Goal: Information Seeking & Learning: Learn about a topic

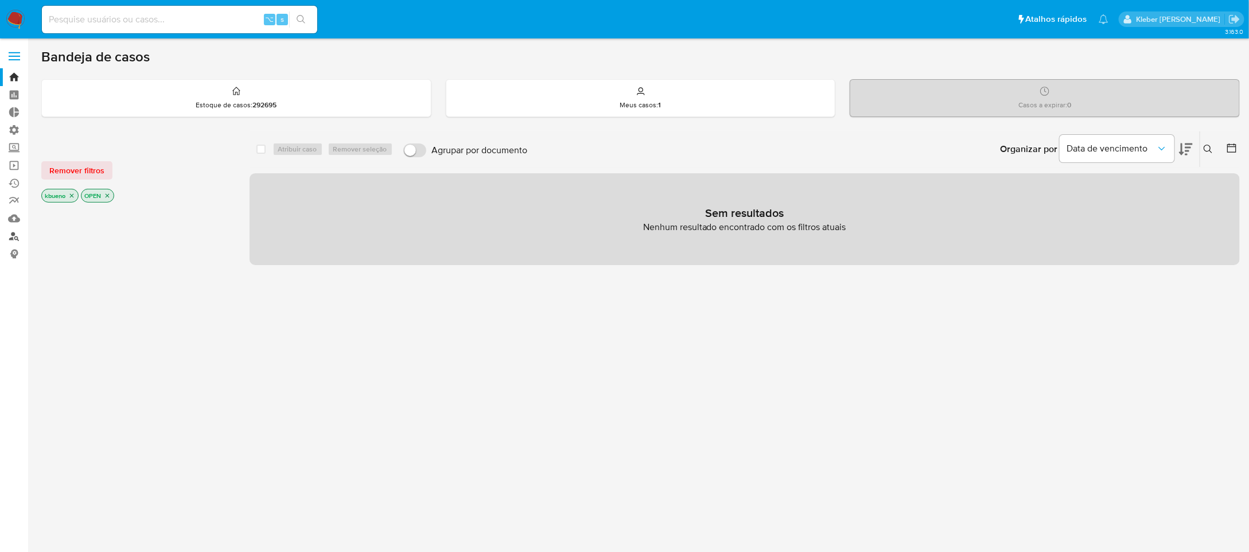
click at [17, 239] on link "Localizador de pessoas" at bounding box center [68, 236] width 137 height 18
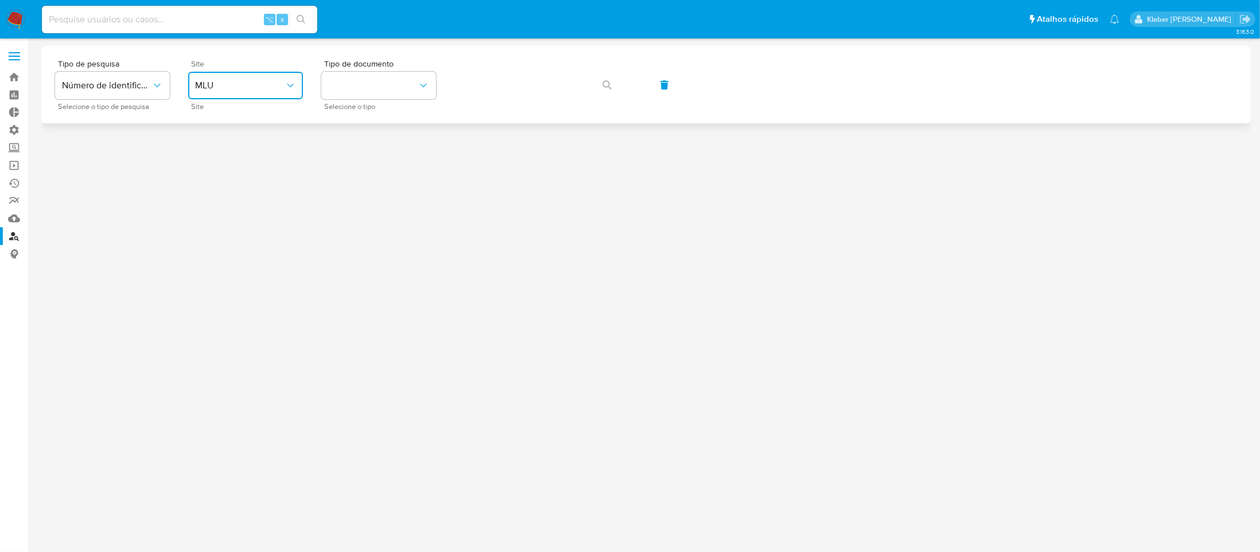
click at [228, 73] on button "MLU" at bounding box center [245, 86] width 115 height 28
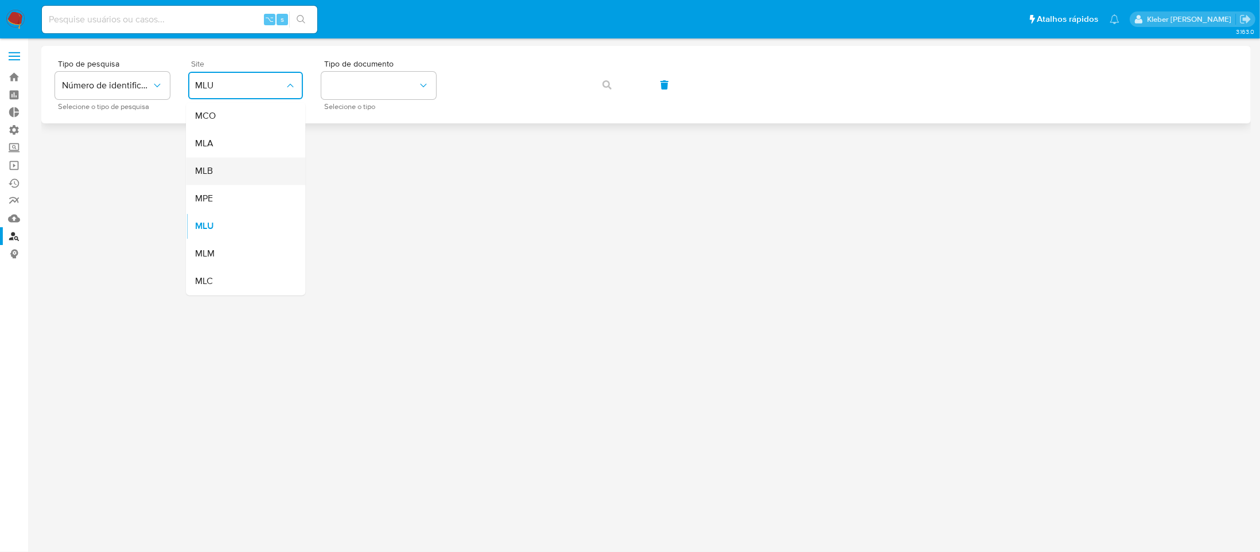
click at [249, 168] on div "MLB" at bounding box center [242, 172] width 94 height 28
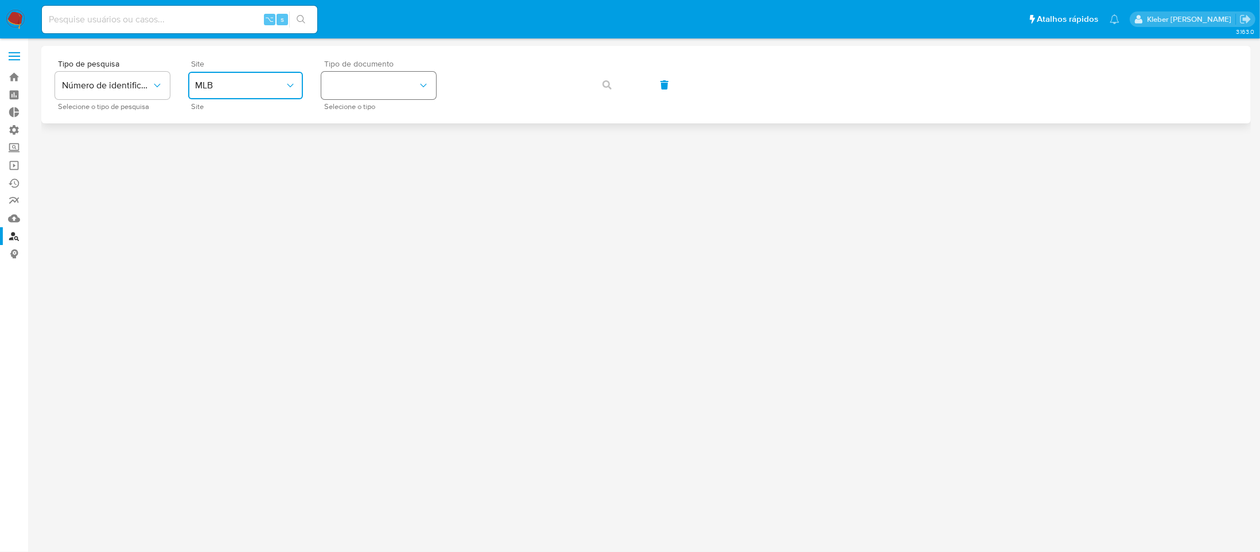
click at [388, 79] on button "identificationType" at bounding box center [378, 86] width 115 height 28
click at [371, 121] on div "CNPJ CNPJ" at bounding box center [375, 122] width 94 height 39
click at [603, 83] on icon "button" at bounding box center [607, 84] width 9 height 9
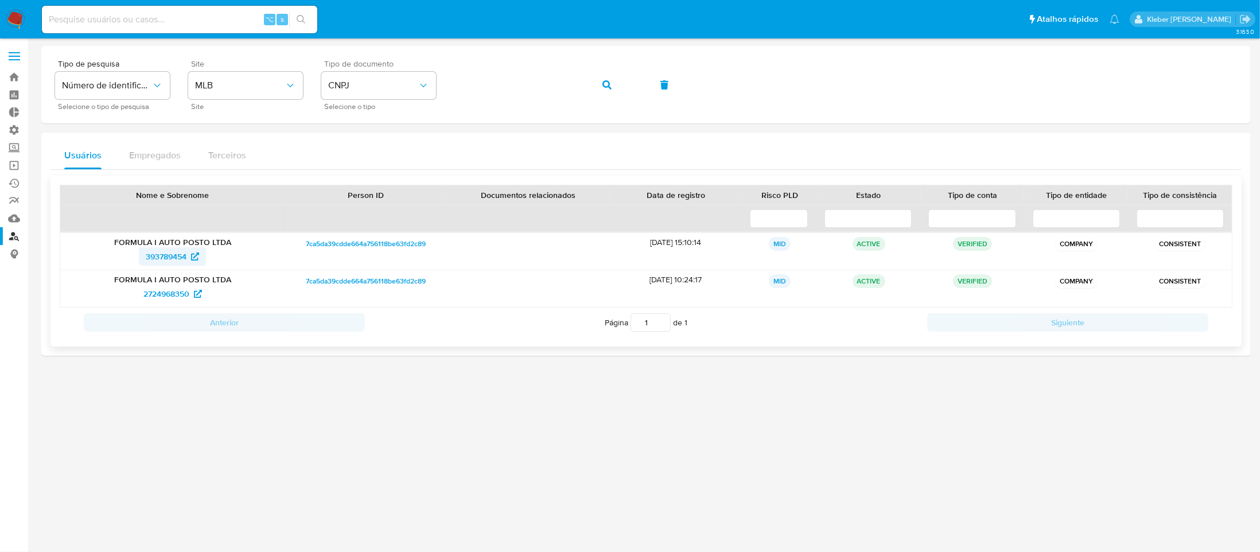
click at [161, 258] on span "393789454" at bounding box center [166, 256] width 41 height 18
click at [156, 294] on span "2724968350" at bounding box center [166, 294] width 46 height 18
click at [414, 411] on div at bounding box center [646, 274] width 1210 height 457
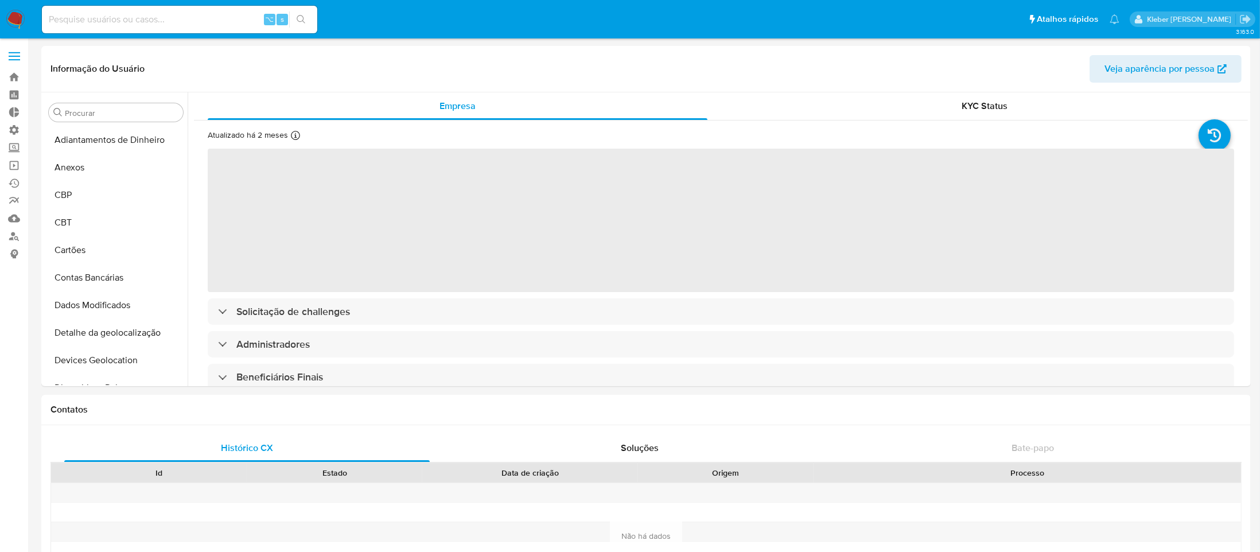
select select "10"
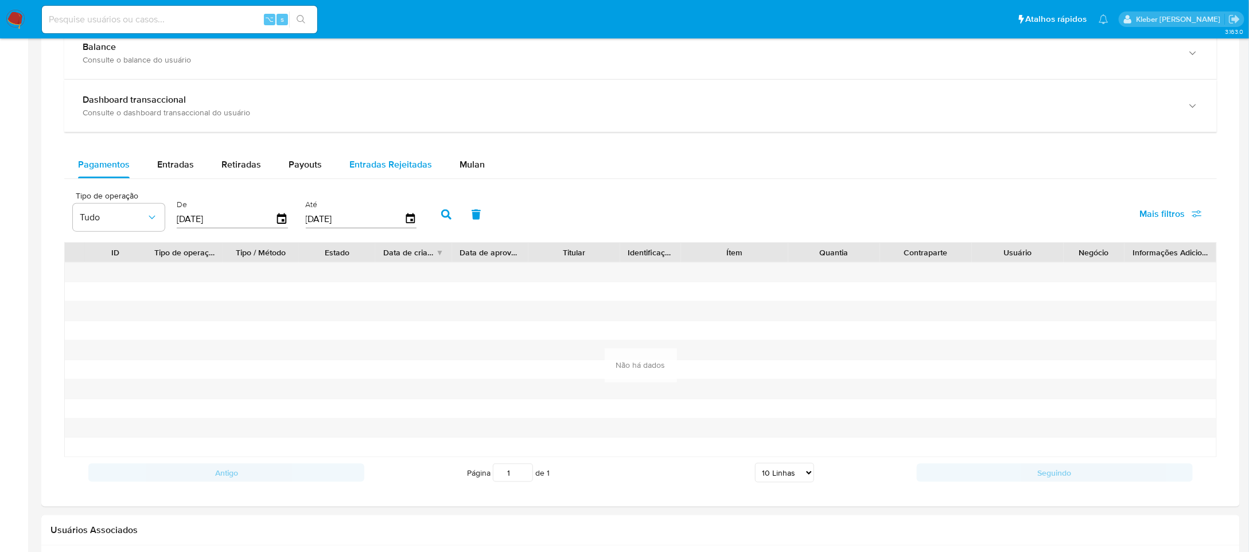
scroll to position [523, 0]
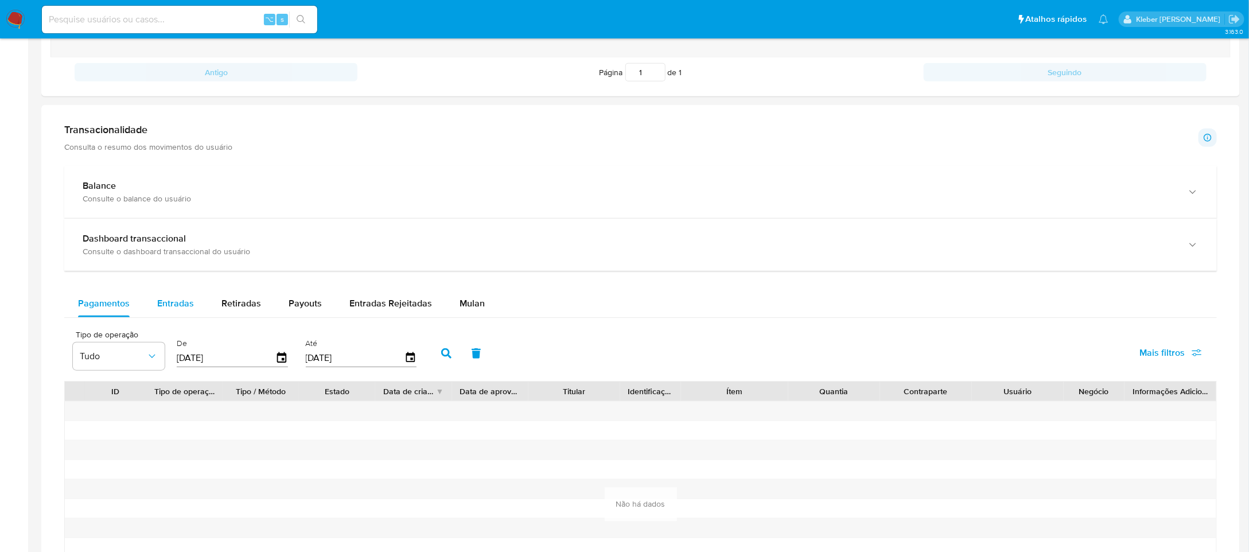
click at [170, 304] on span "Entradas" at bounding box center [175, 303] width 37 height 13
select select "10"
click at [253, 300] on span "Retiradas" at bounding box center [242, 303] width 40 height 13
select select "10"
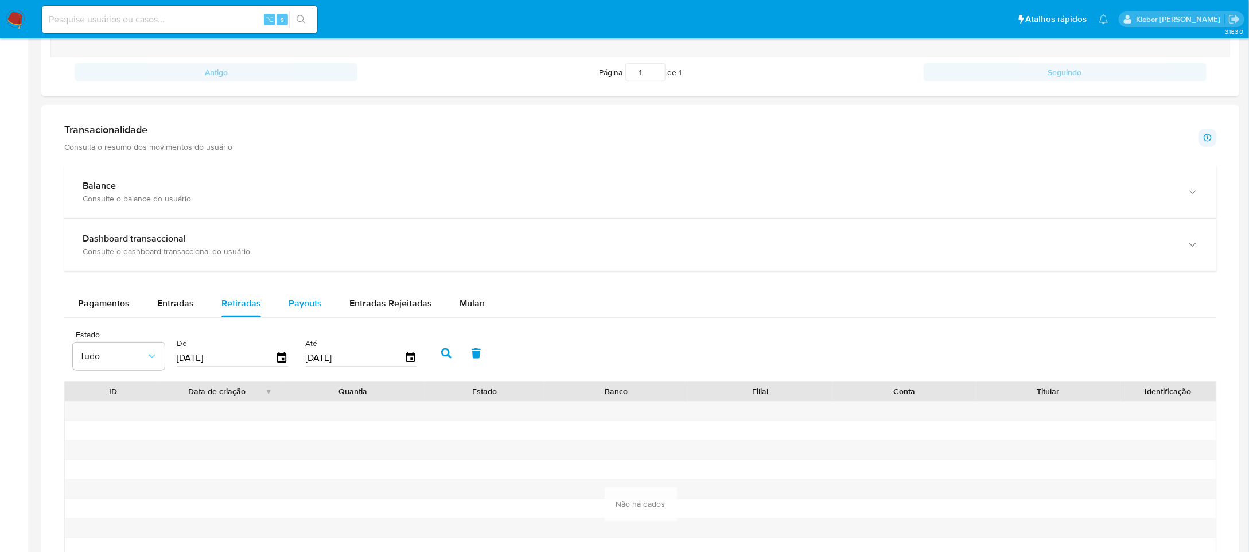
click at [297, 306] on span "Payouts" at bounding box center [305, 303] width 33 height 13
select select "10"
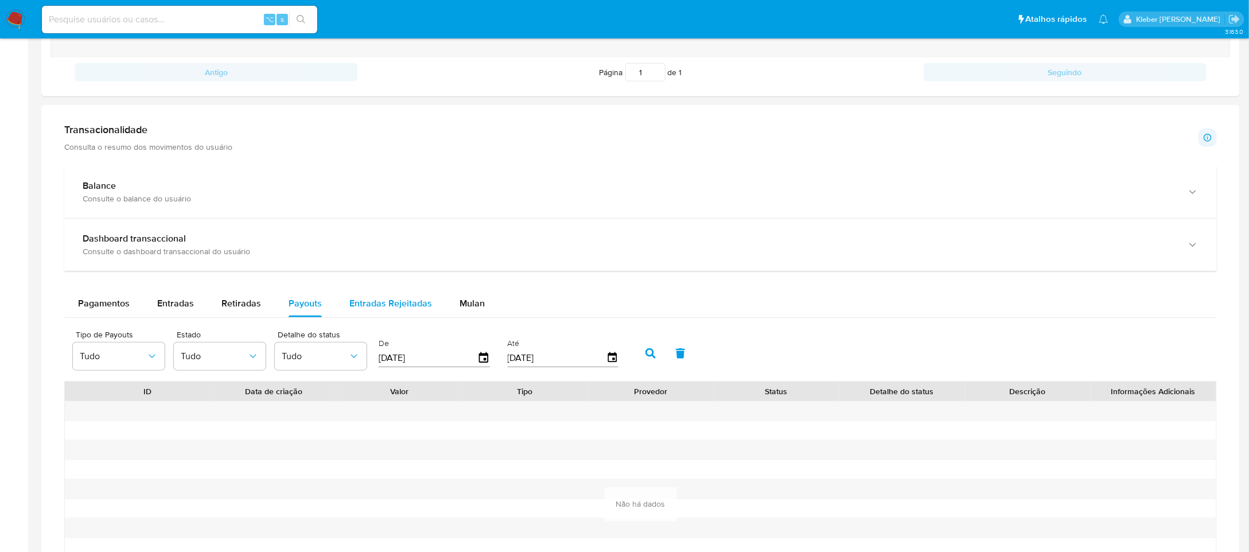
click at [389, 303] on span "Entradas Rejeitadas" at bounding box center [390, 303] width 83 height 13
select select "10"
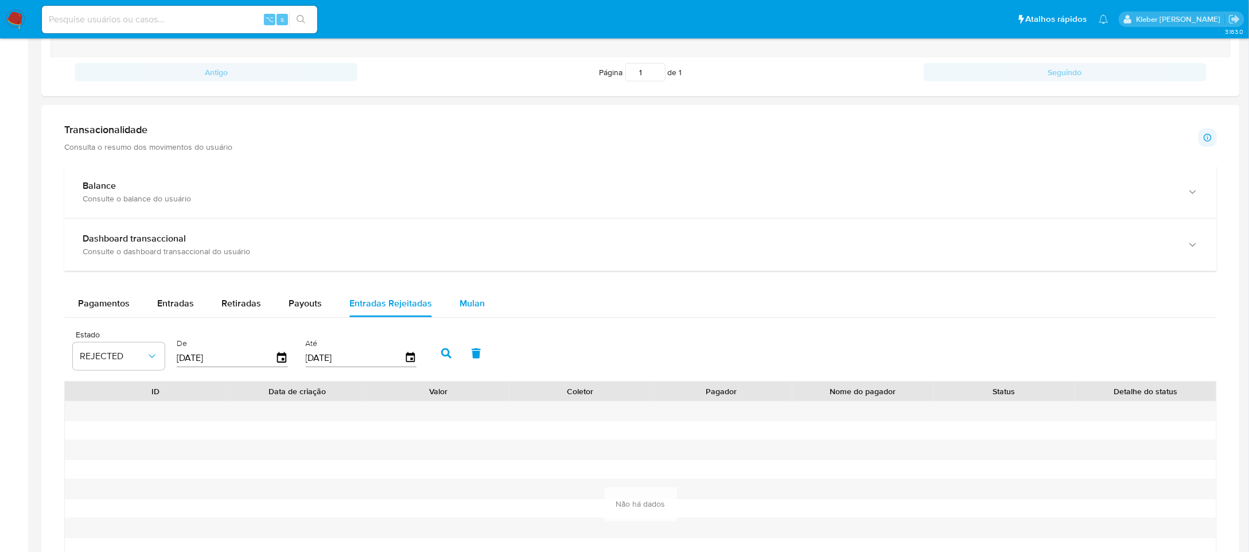
click at [475, 301] on span "Mulan" at bounding box center [472, 303] width 25 height 13
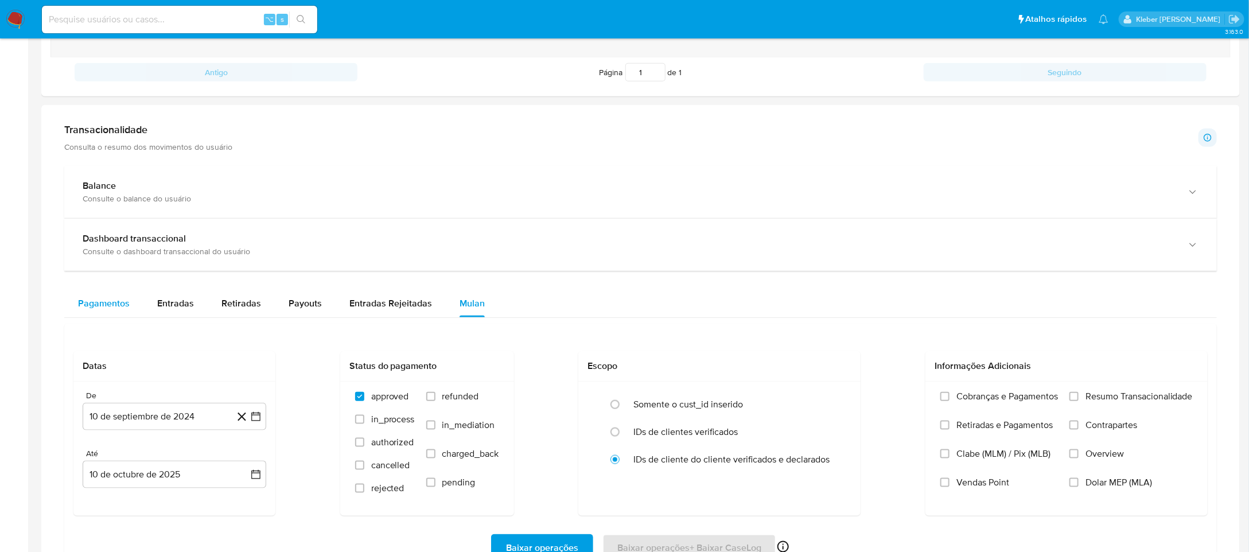
click at [100, 305] on span "Pagamentos" at bounding box center [104, 303] width 52 height 13
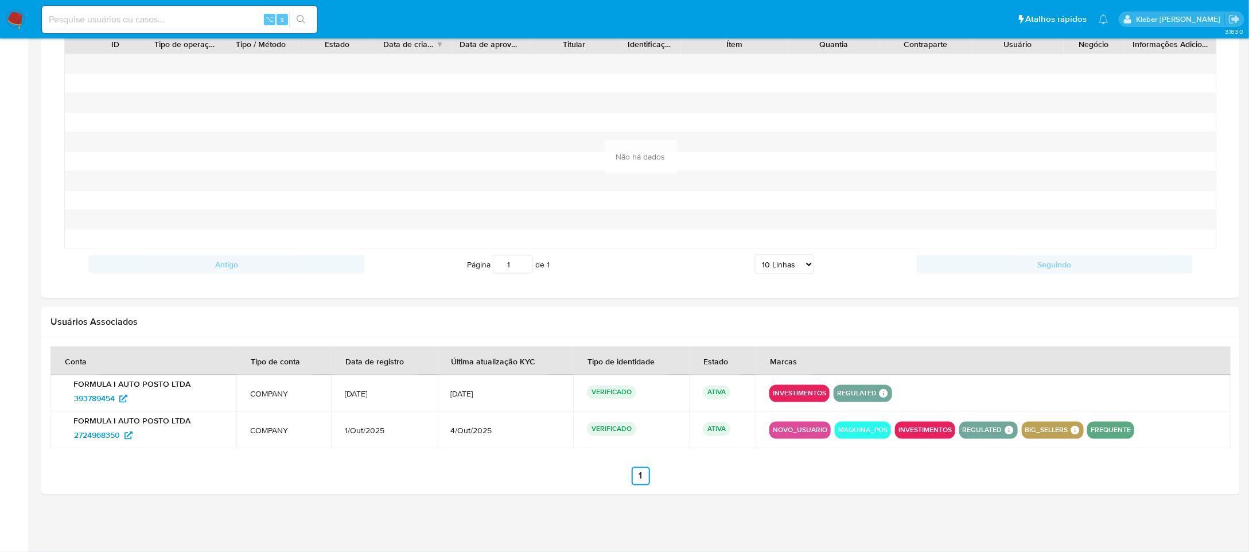
scroll to position [566, 0]
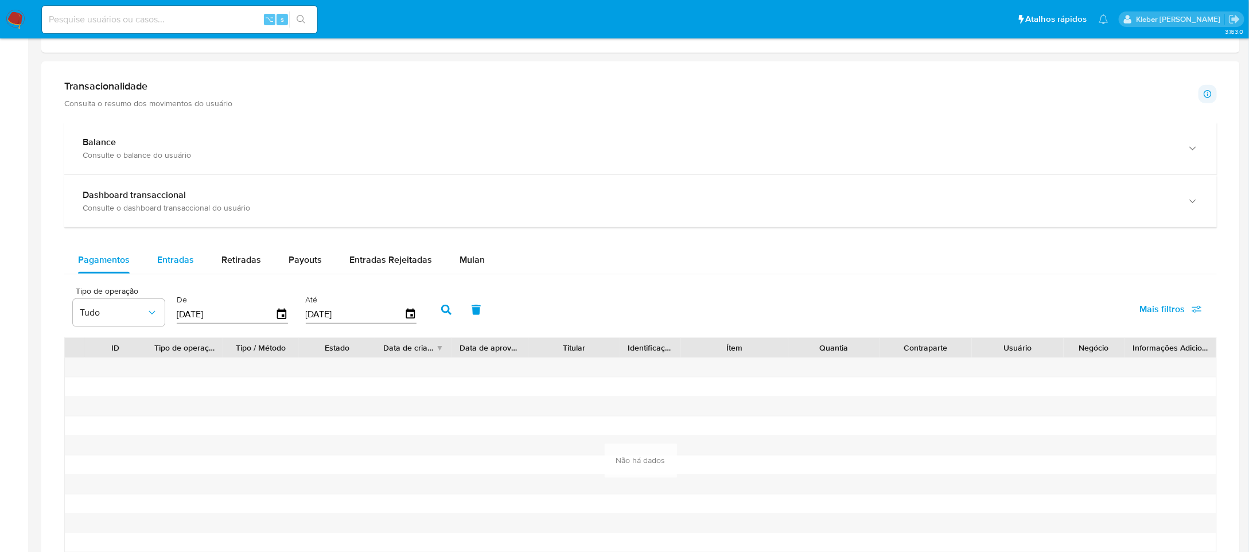
click at [173, 252] on div "Entradas" at bounding box center [175, 260] width 37 height 28
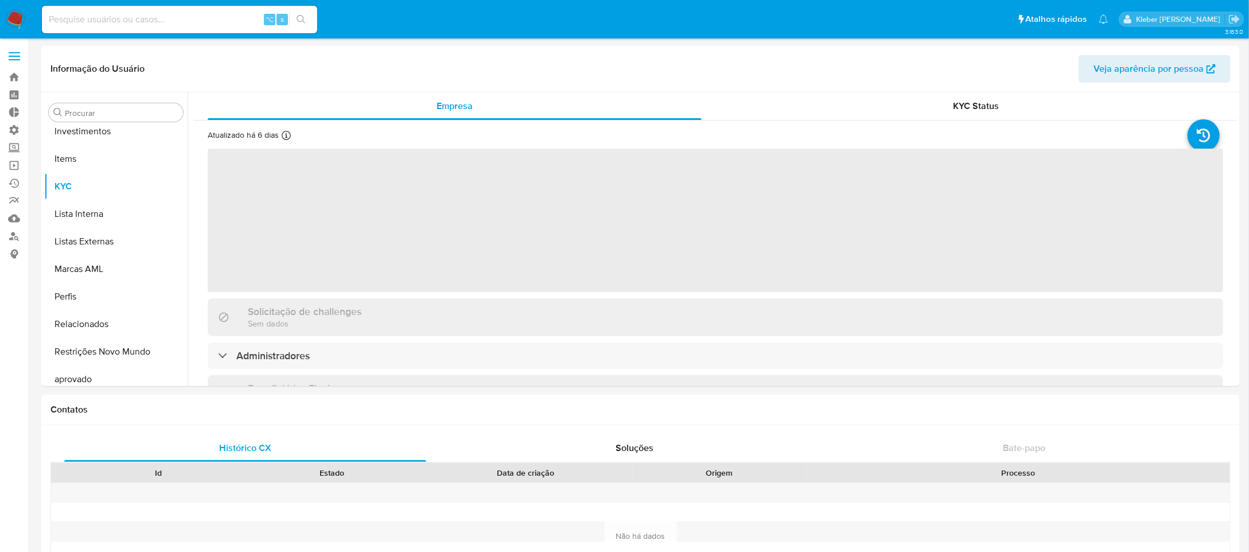
scroll to position [622, 0]
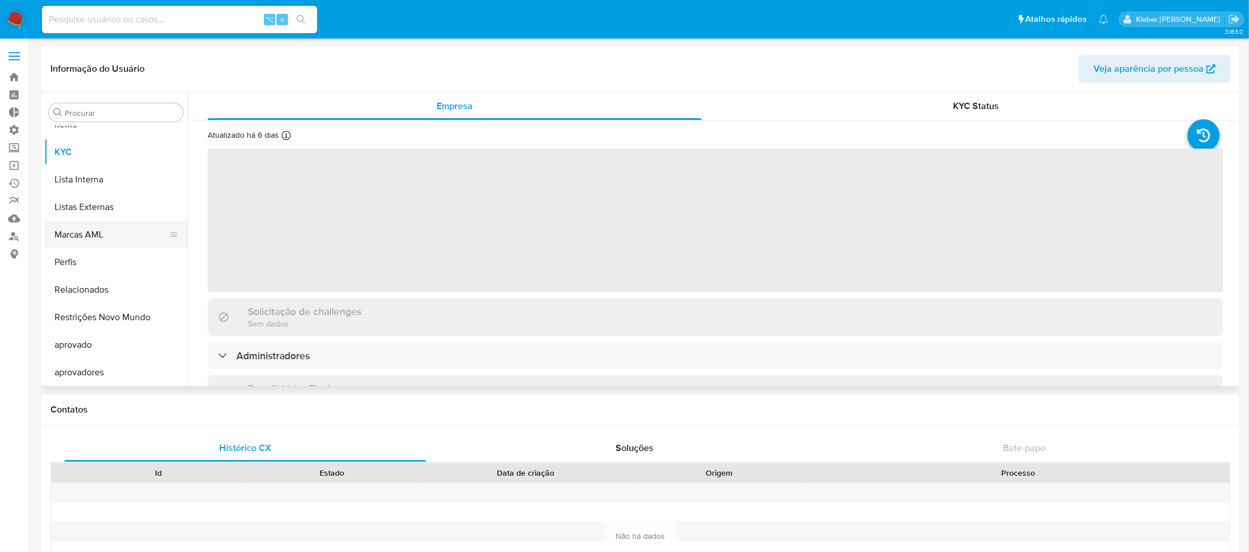
select select "10"
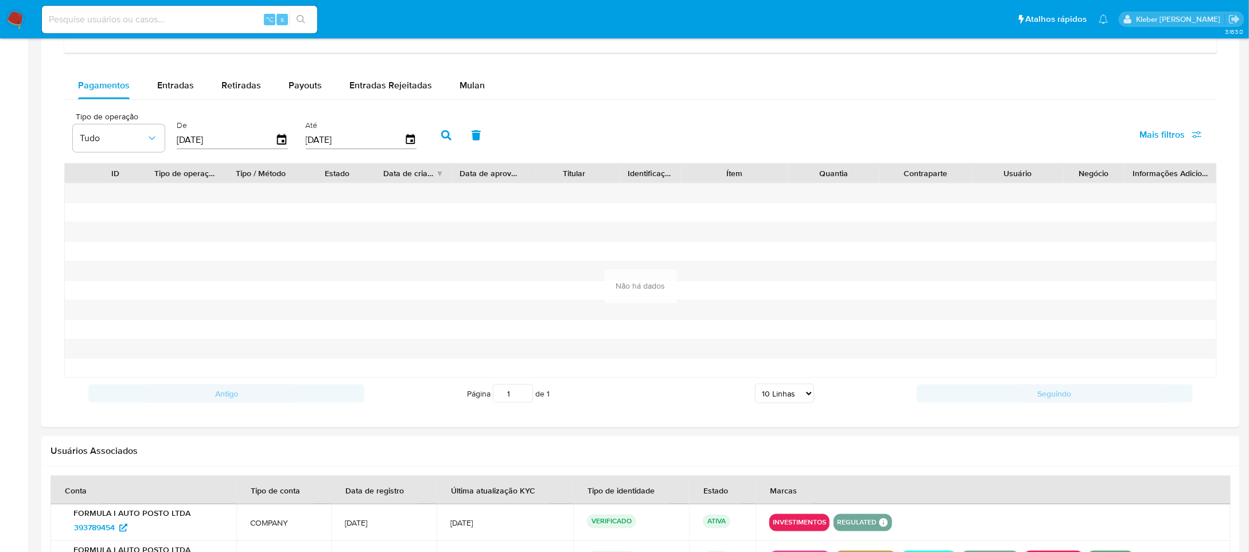
scroll to position [740, 0]
click at [185, 87] on span "Entradas" at bounding box center [175, 85] width 37 height 13
select select "10"
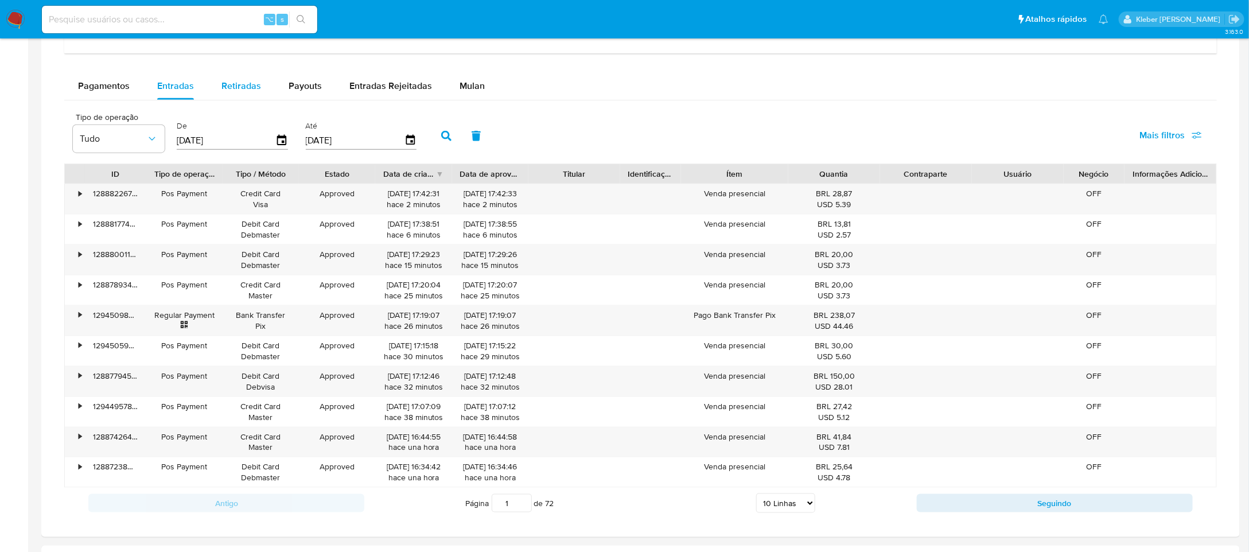
click at [237, 88] on span "Retiradas" at bounding box center [242, 85] width 40 height 13
select select "10"
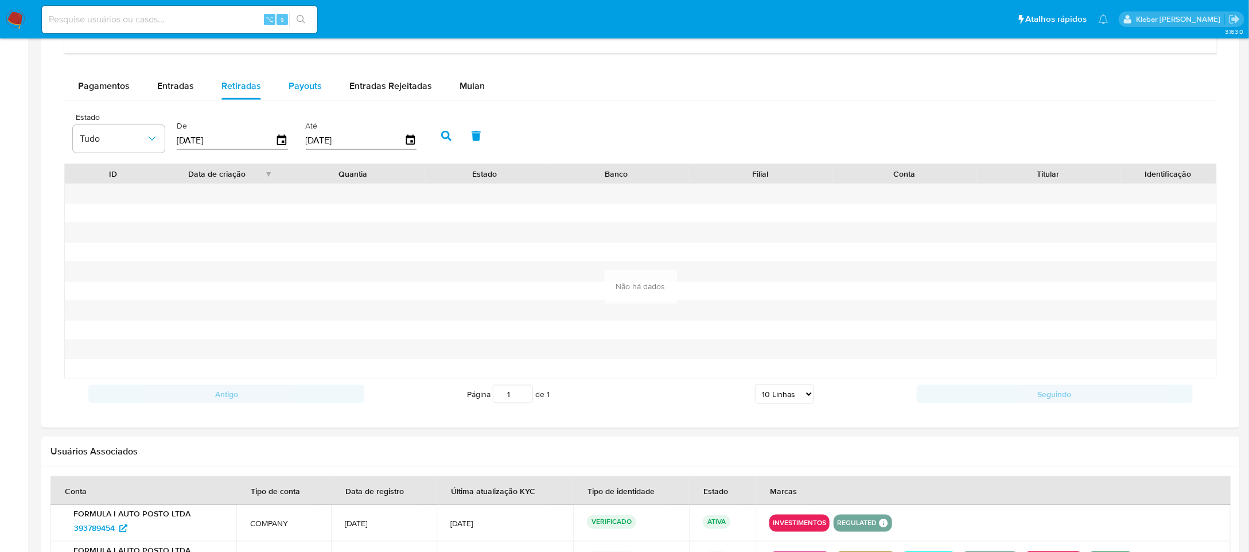
click at [305, 88] on span "Payouts" at bounding box center [305, 85] width 33 height 13
select select "10"
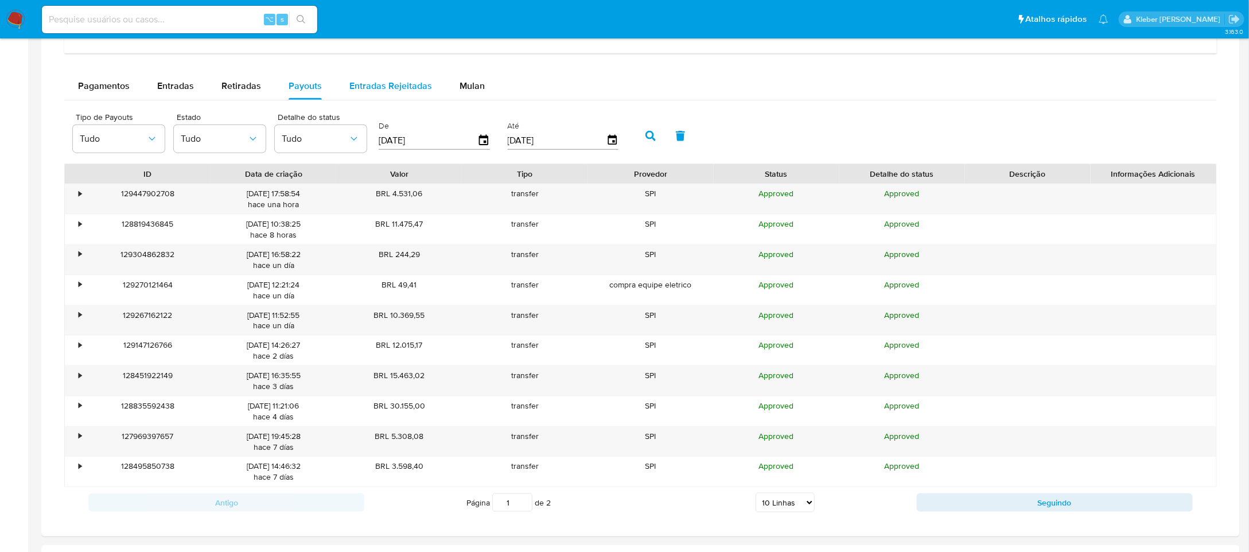
click at [406, 84] on span "Entradas Rejeitadas" at bounding box center [390, 85] width 83 height 13
select select "10"
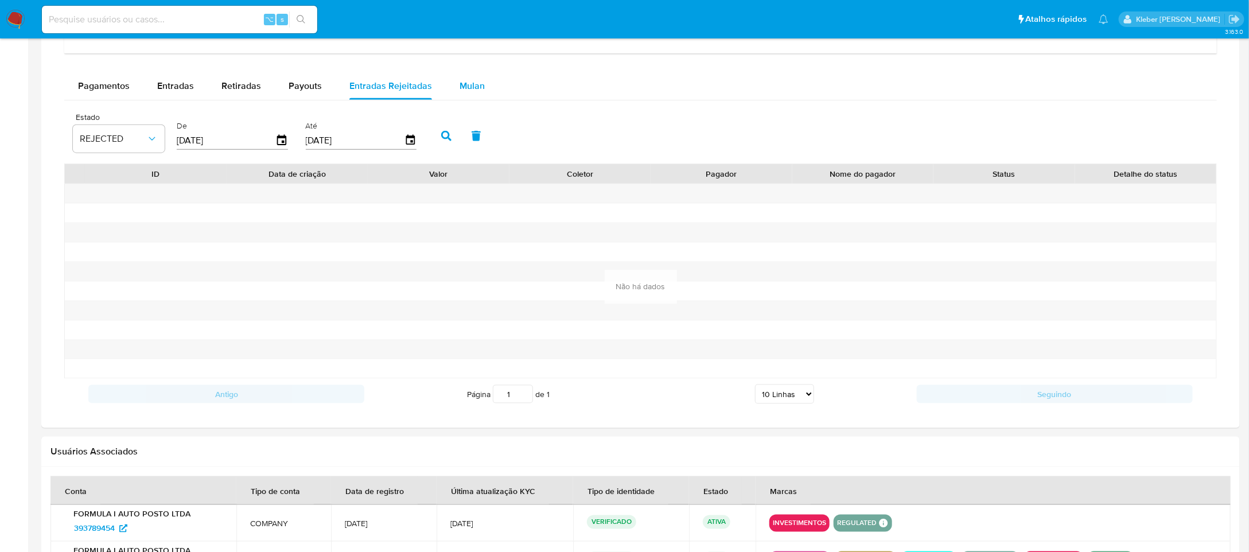
click at [475, 89] on span "Mulan" at bounding box center [472, 85] width 25 height 13
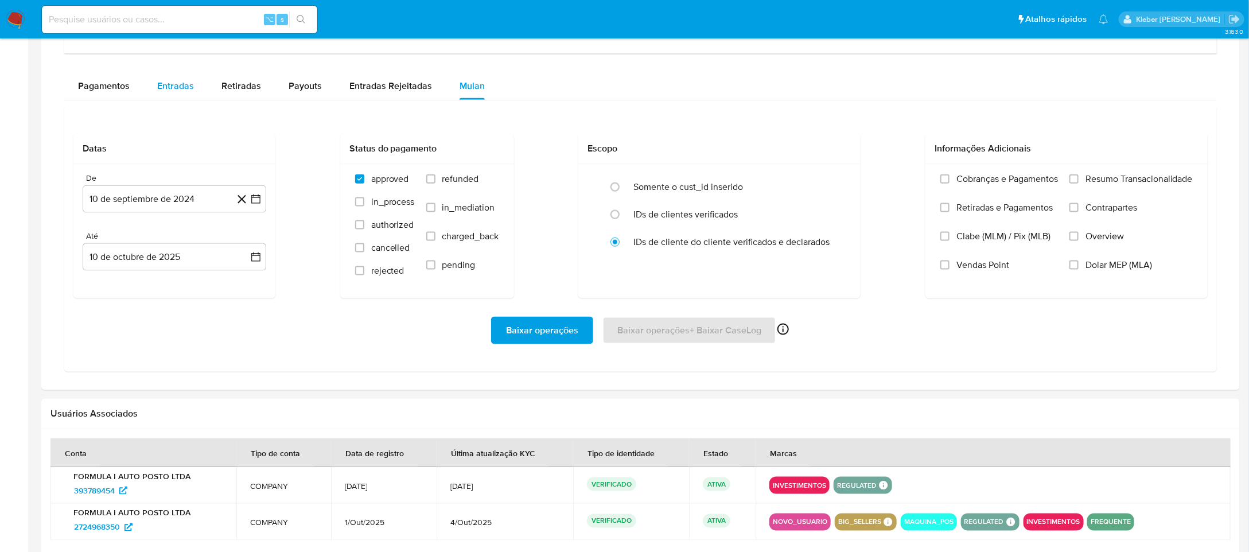
click at [178, 92] on span "Entradas" at bounding box center [175, 85] width 37 height 13
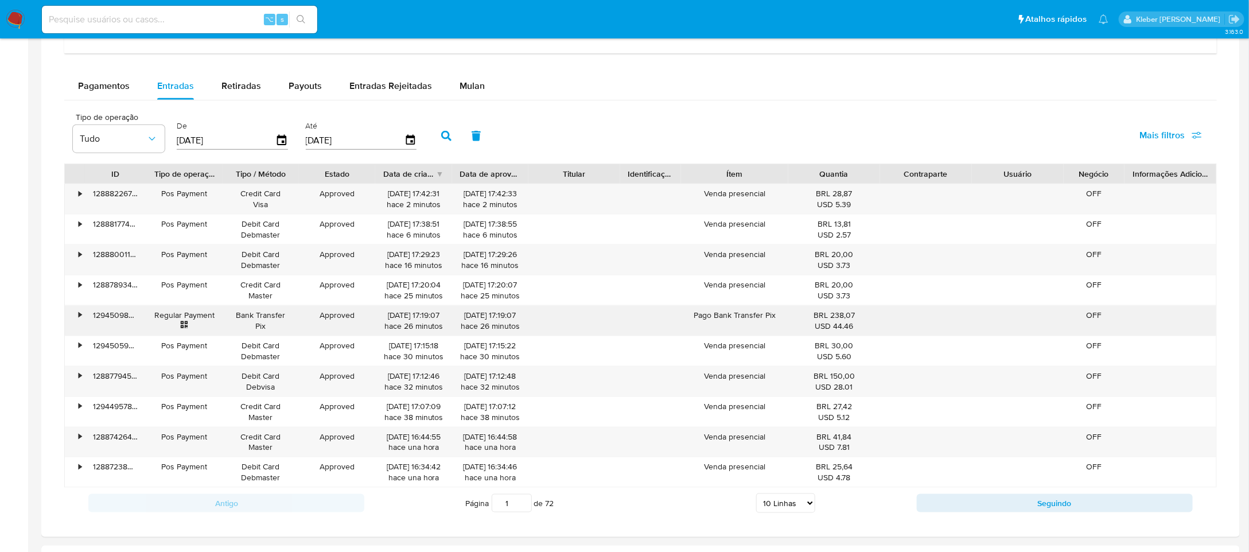
click at [82, 320] on div "•" at bounding box center [75, 321] width 20 height 30
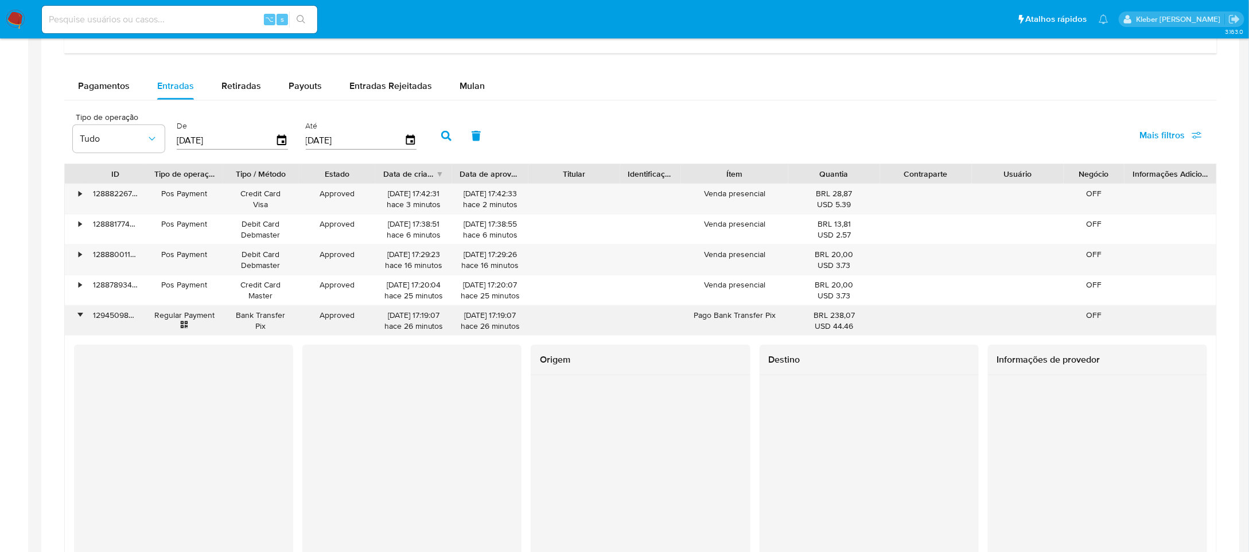
click at [81, 320] on div "•" at bounding box center [80, 315] width 3 height 11
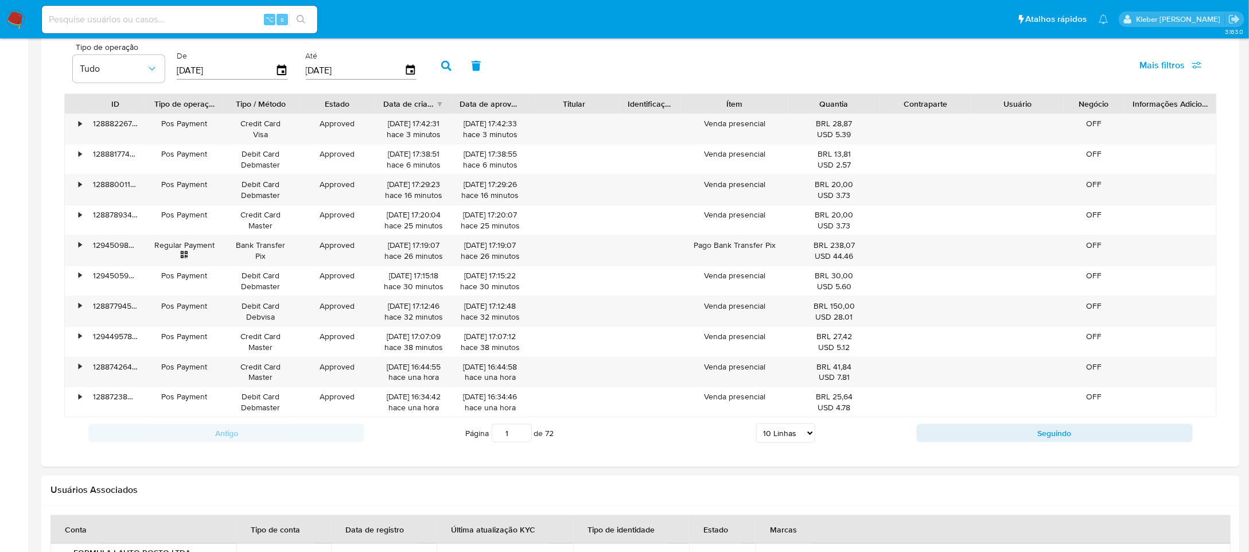
scroll to position [807, 0]
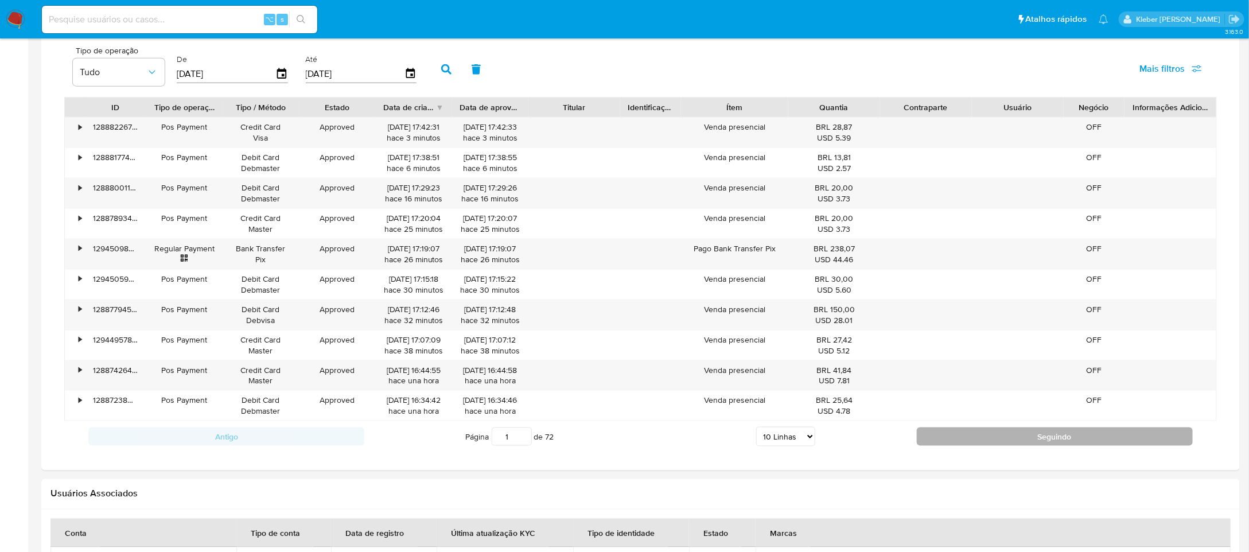
click at [999, 437] on button "Seguindo" at bounding box center [1055, 437] width 276 height 18
type input "2"
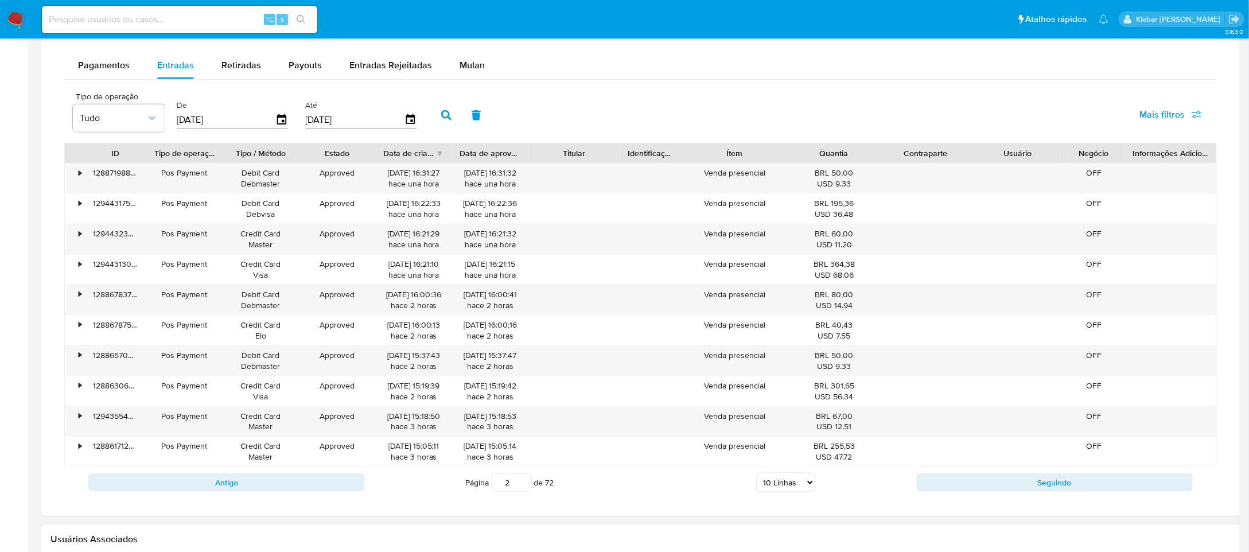
scroll to position [747, 0]
